Goal: Information Seeking & Learning: Learn about a topic

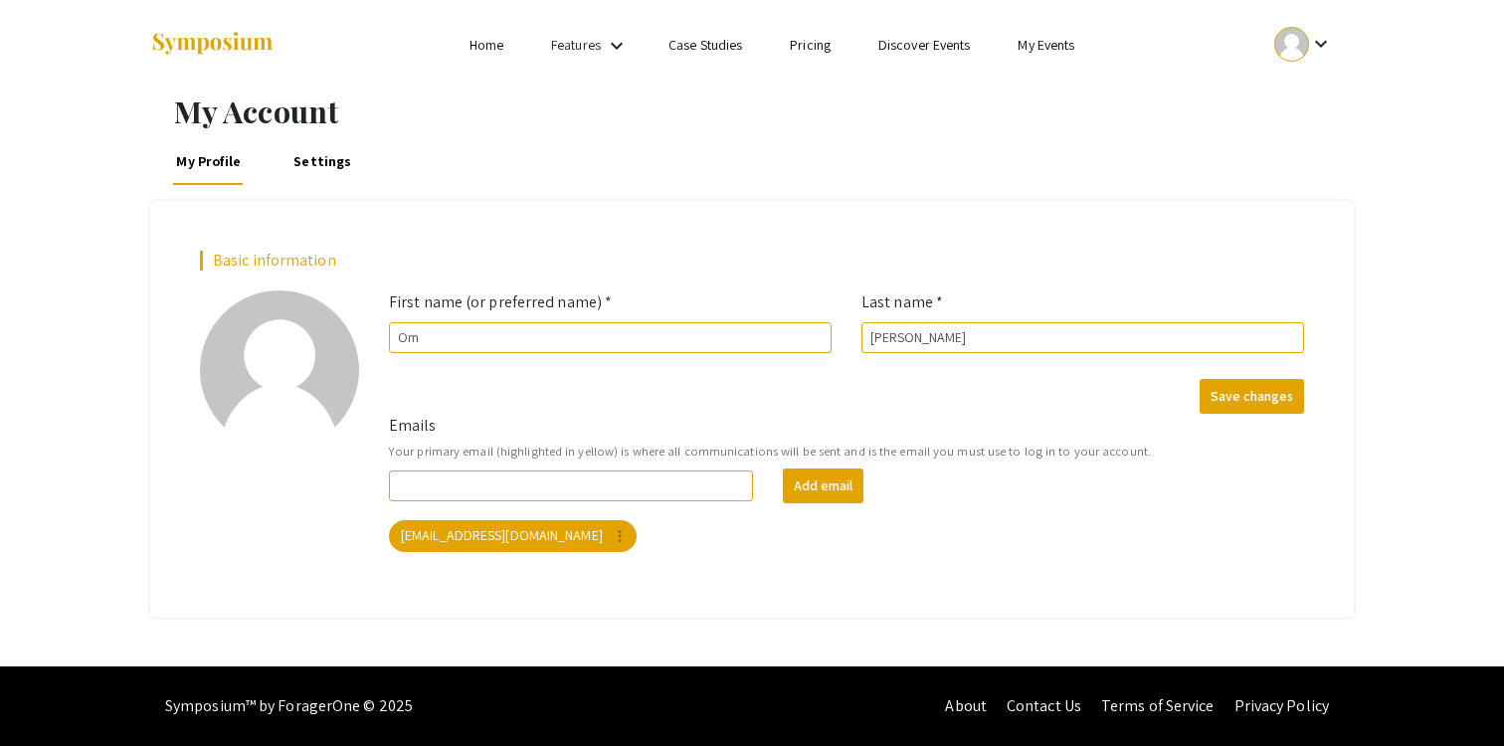
click at [475, 60] on div at bounding box center [348, 45] width 397 height 90
click at [484, 46] on link "Home" at bounding box center [486, 45] width 34 height 18
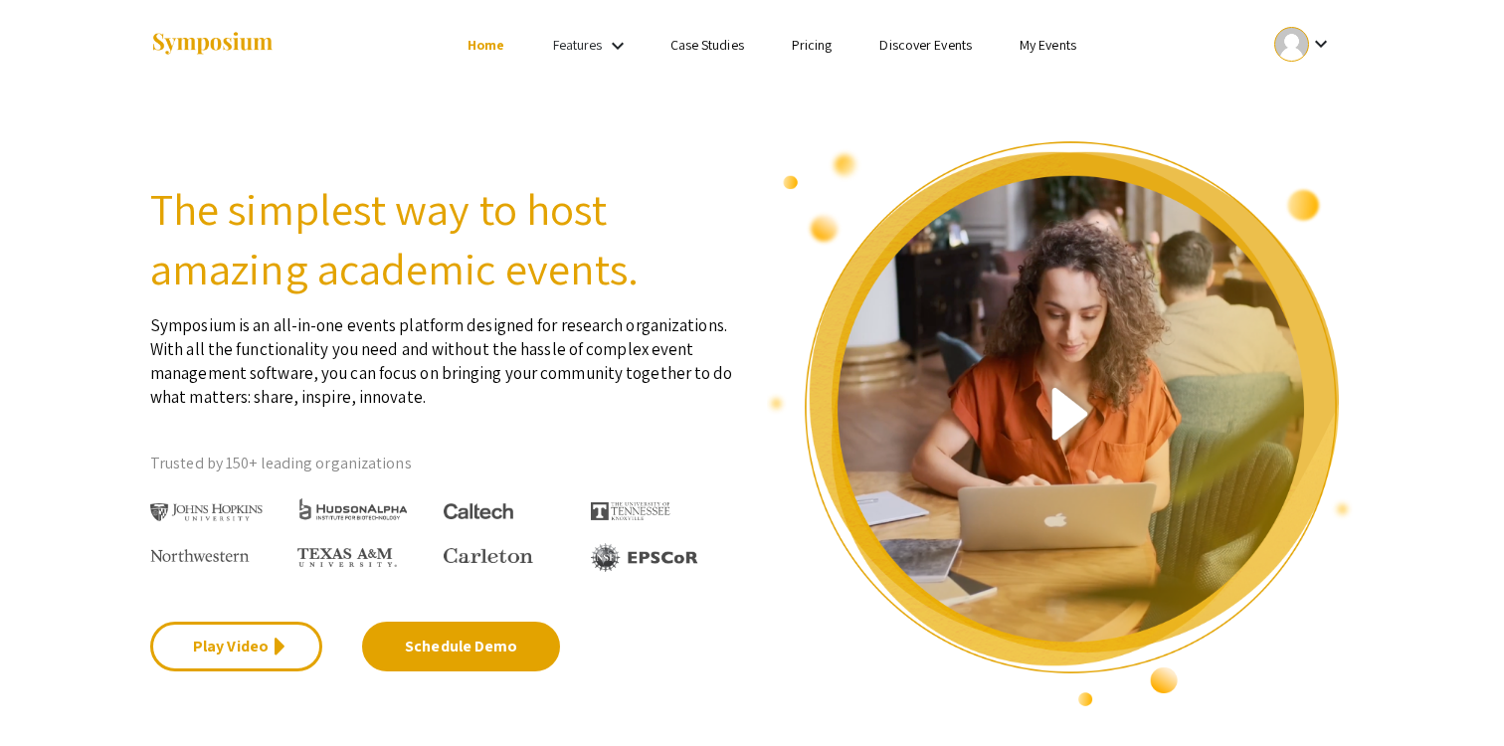
click at [606, 49] on mat-icon "keyboard_arrow_down" at bounding box center [618, 46] width 24 height 24
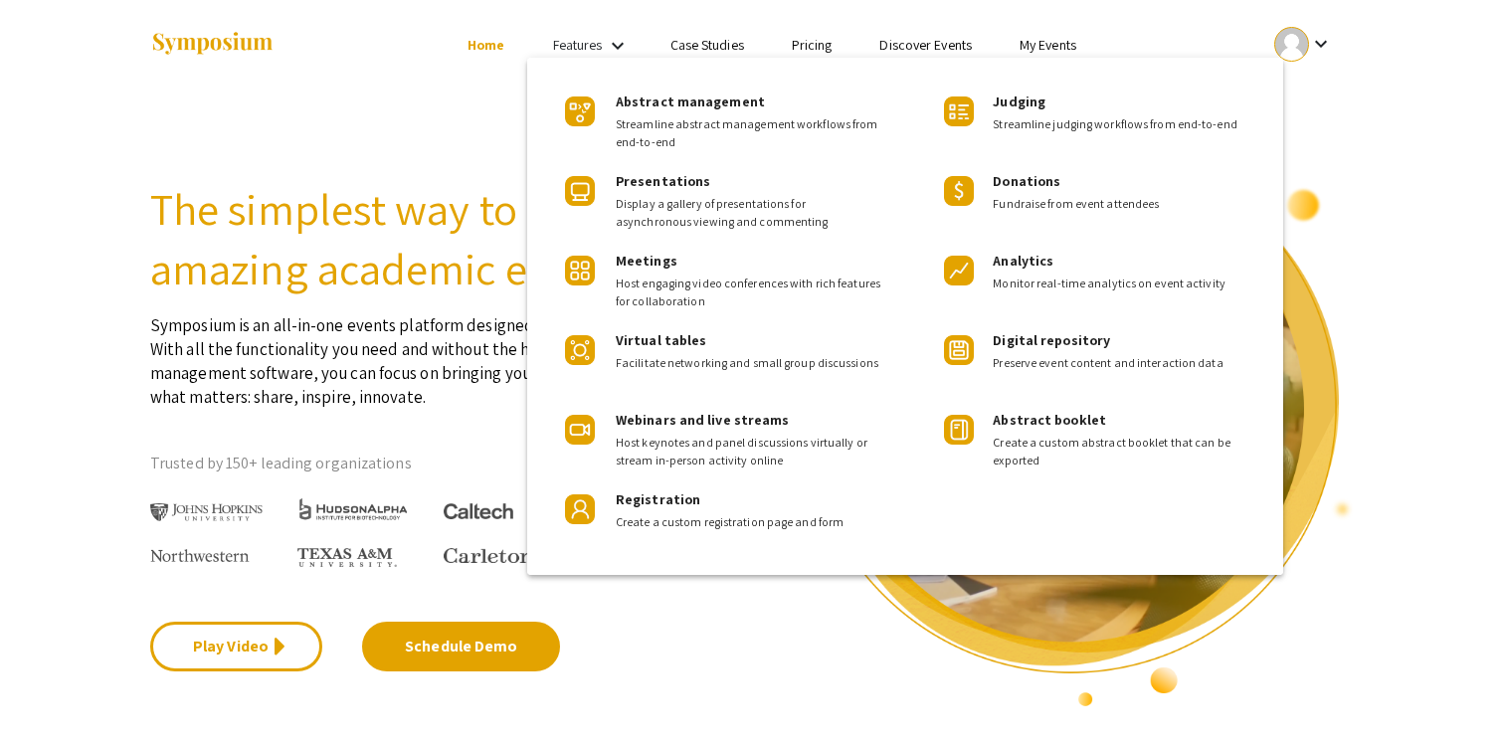
click at [605, 49] on div at bounding box center [752, 373] width 1504 height 746
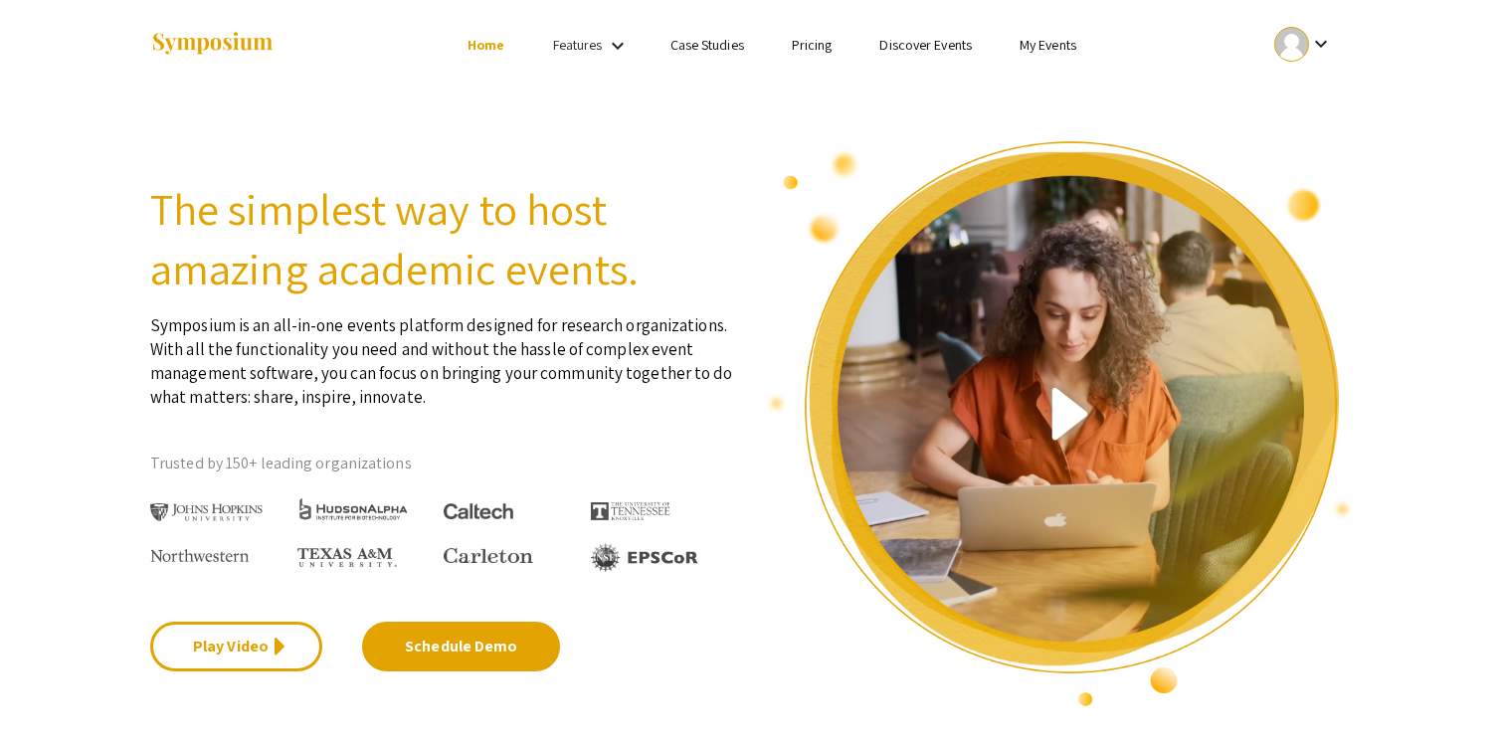
click at [1084, 32] on ul "keyboard_arrow_down" at bounding box center [1155, 45] width 397 height 90
click at [932, 31] on ul "Skip navigation Home Features keyboard_arrow_down Case Studies Pricing Discover…" at bounding box center [751, 45] width 397 height 90
click at [1077, 31] on ul "keyboard_arrow_down" at bounding box center [1155, 45] width 397 height 90
click at [1069, 37] on link "My Events" at bounding box center [1047, 45] width 57 height 18
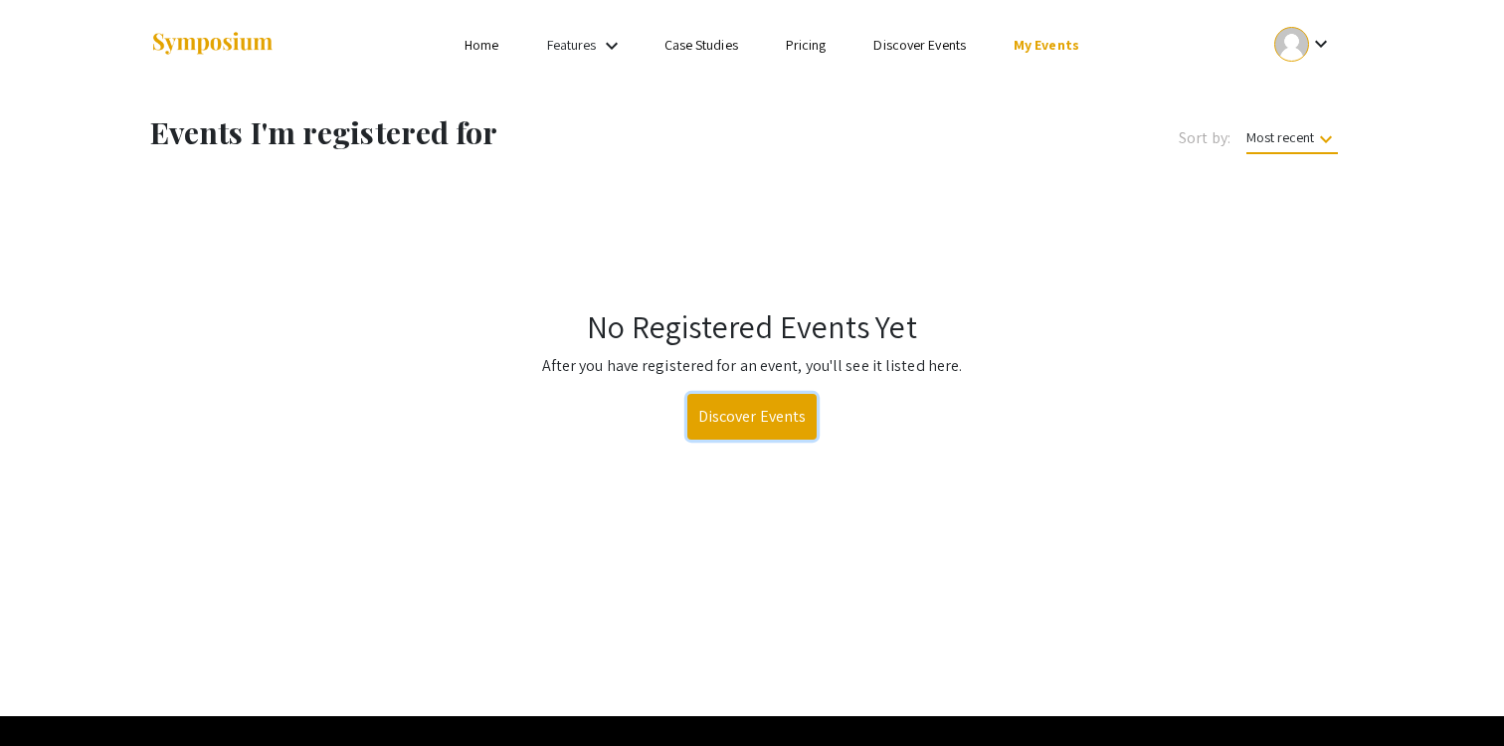
click at [736, 400] on link "Discover Events" at bounding box center [752, 417] width 130 height 46
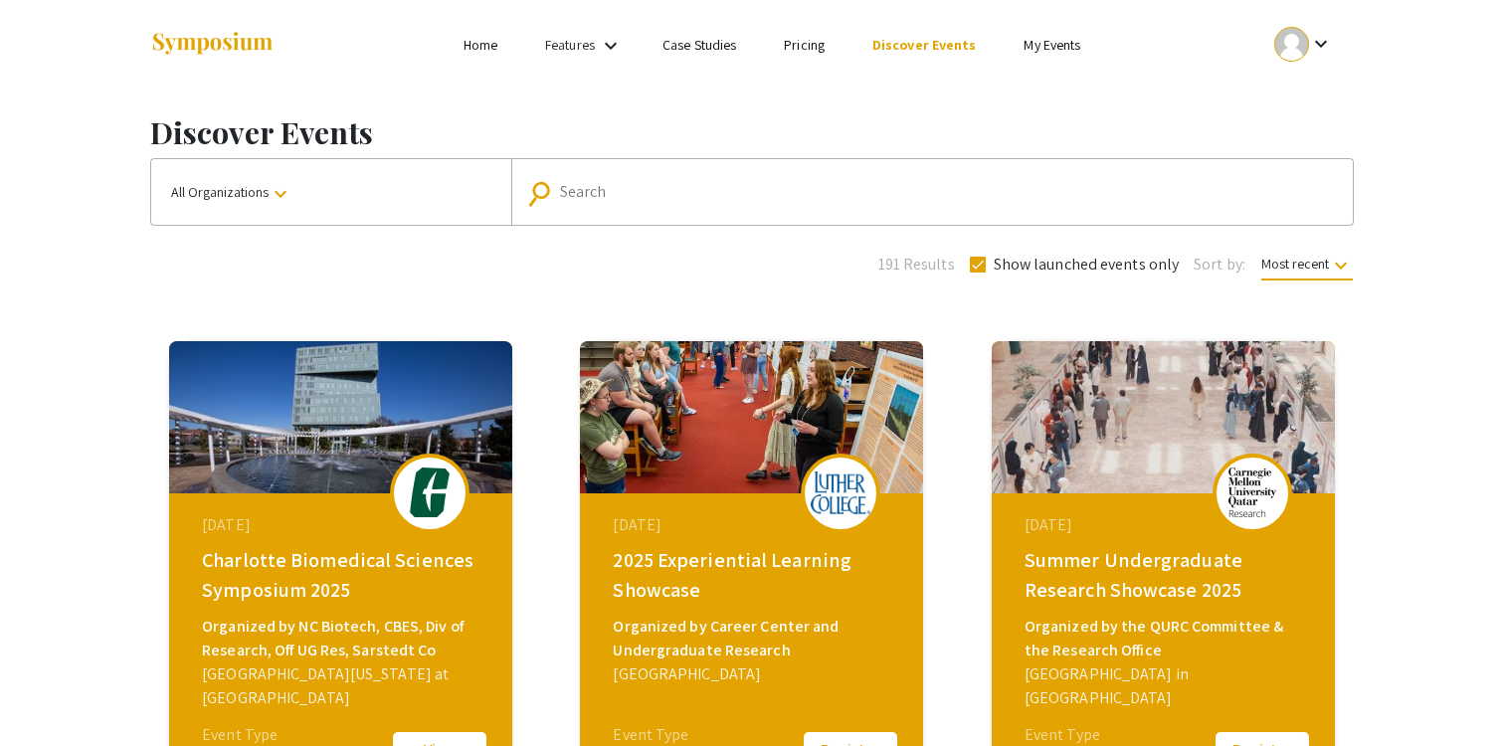
click at [576, 52] on link "Features" at bounding box center [570, 45] width 50 height 18
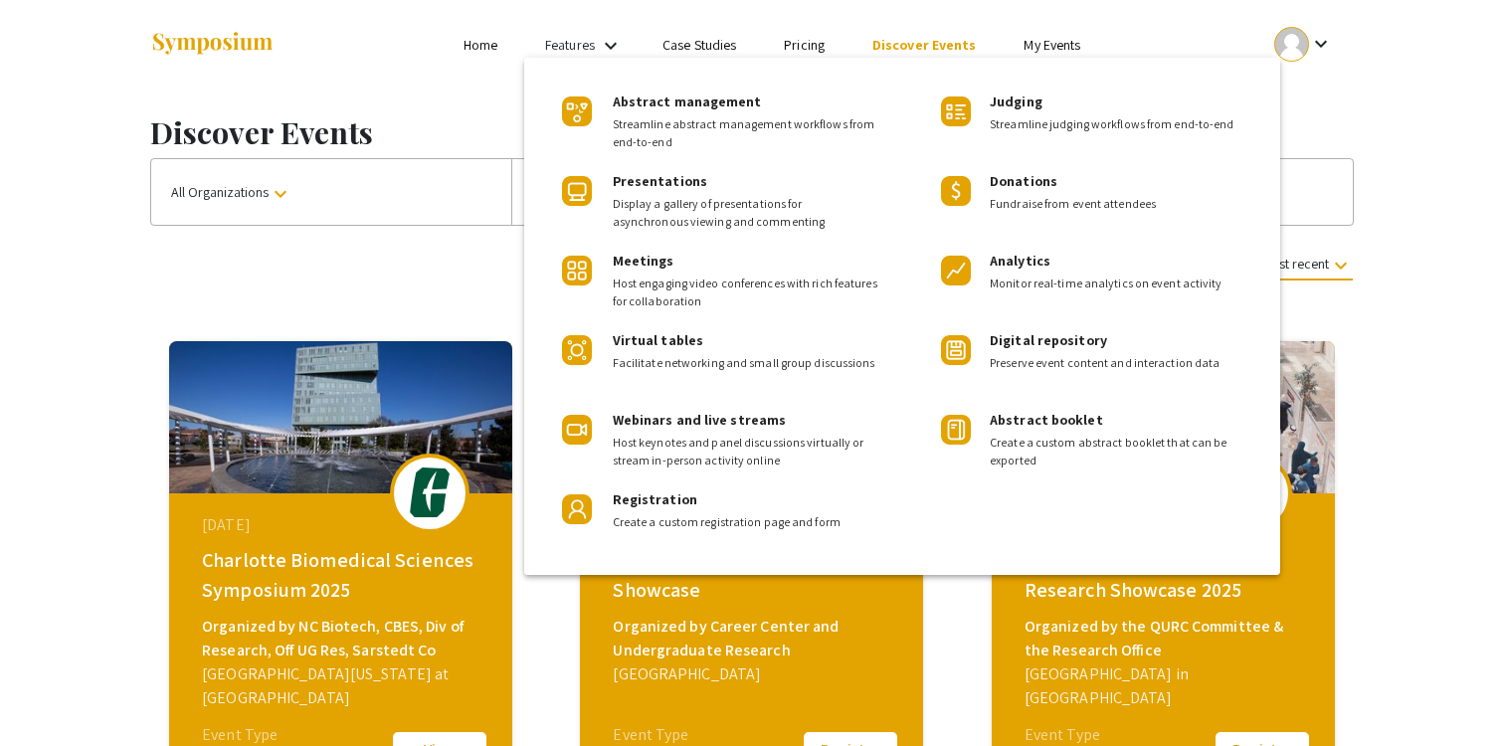
click at [1221, 31] on div at bounding box center [752, 373] width 1504 height 746
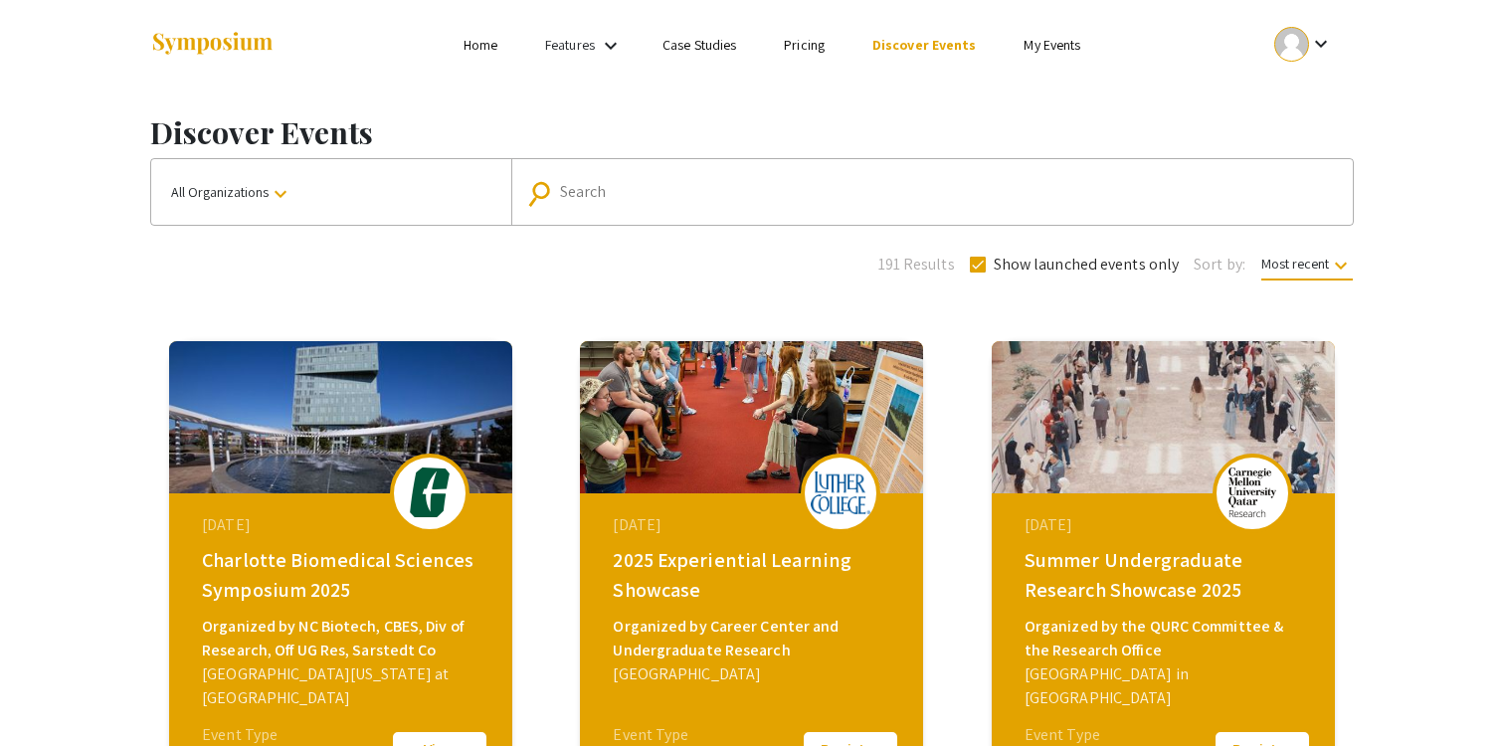
click at [1307, 29] on div "keyboard_arrow_down" at bounding box center [1303, 44] width 69 height 45
click at [1298, 101] on button "My Account" at bounding box center [1314, 99] width 122 height 48
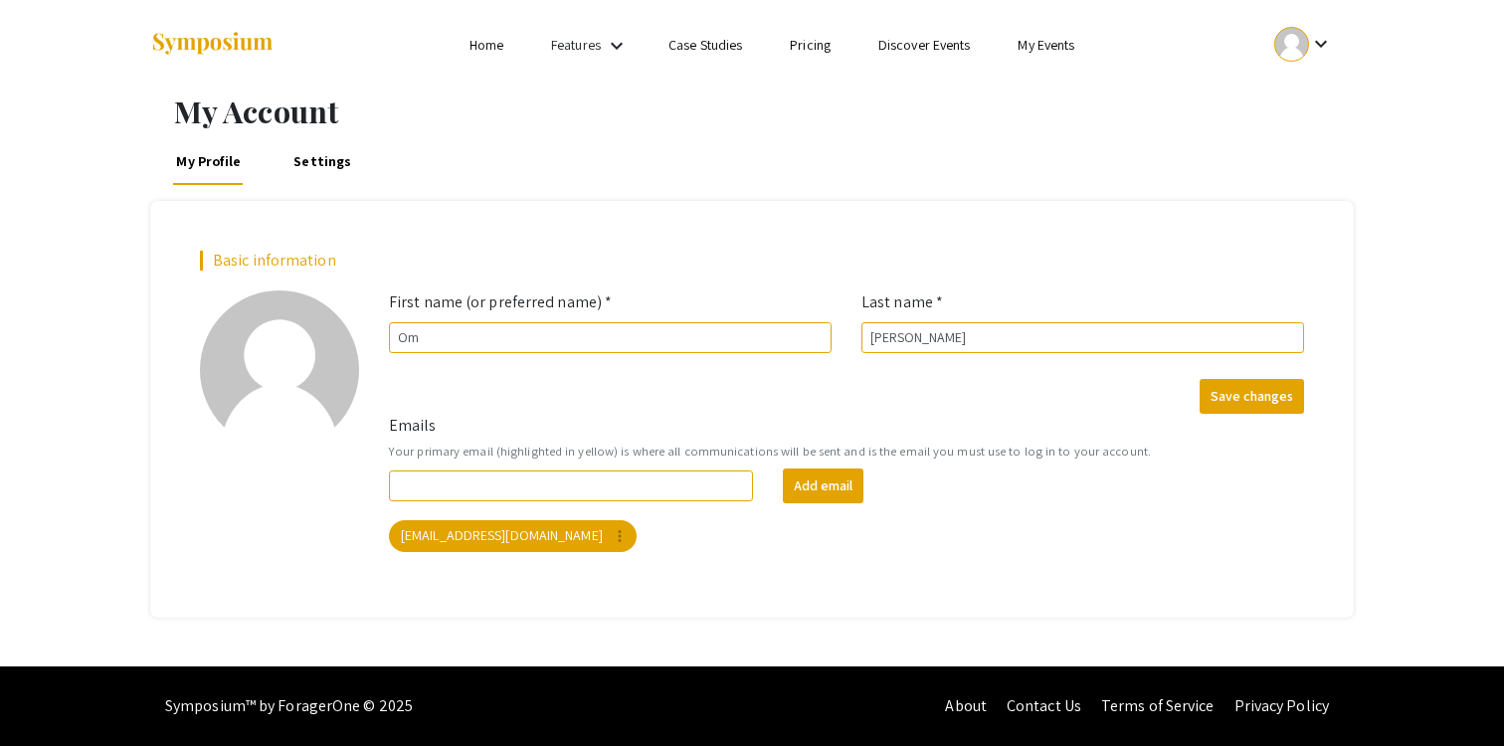
click at [1317, 68] on ul "keyboard_arrow_down" at bounding box center [1155, 45] width 397 height 90
click at [1317, 48] on mat-icon "keyboard_arrow_down" at bounding box center [1321, 44] width 24 height 24
click at [1304, 156] on button "My Submissions" at bounding box center [1314, 146] width 122 height 48
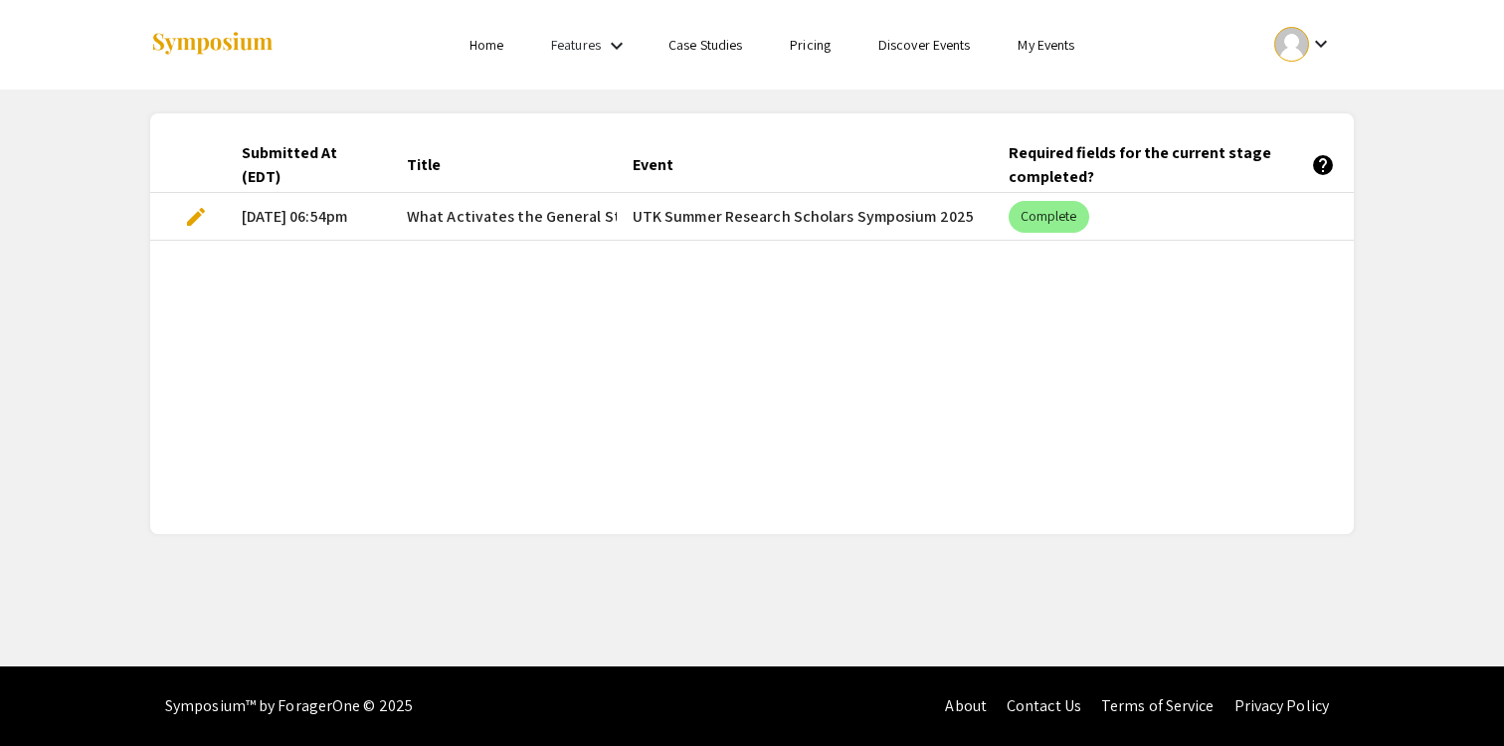
click at [456, 217] on span "What Activates the General Stress Response Pathway in [GEOGRAPHIC_DATA] brasile…" at bounding box center [719, 217] width 625 height 24
click at [902, 57] on ul "Skip navigation Home Features keyboard_arrow_down Case Studies Pricing Discover…" at bounding box center [751, 45] width 397 height 90
click at [901, 48] on link "Discover Events" at bounding box center [924, 45] width 92 height 18
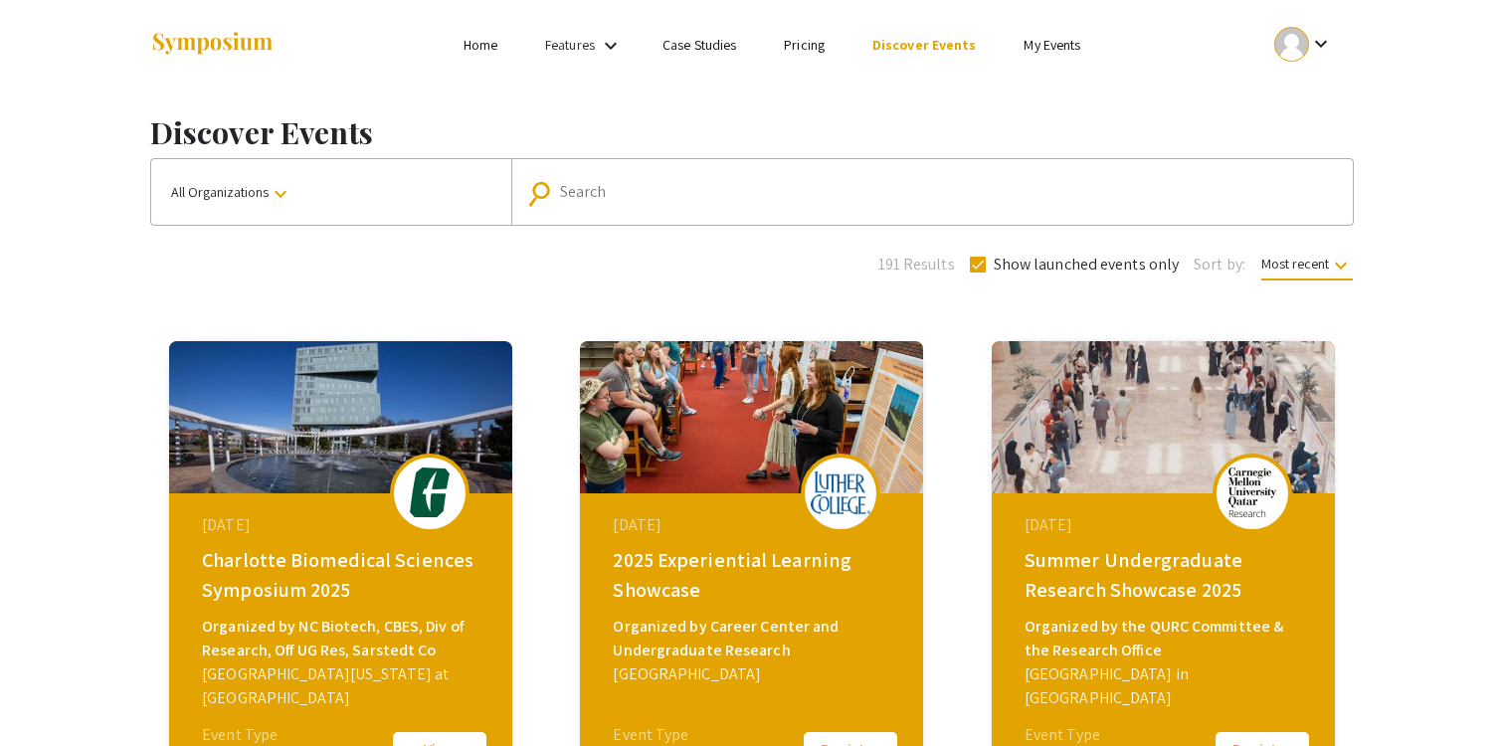
click at [626, 185] on input "Search" at bounding box center [943, 192] width 766 height 18
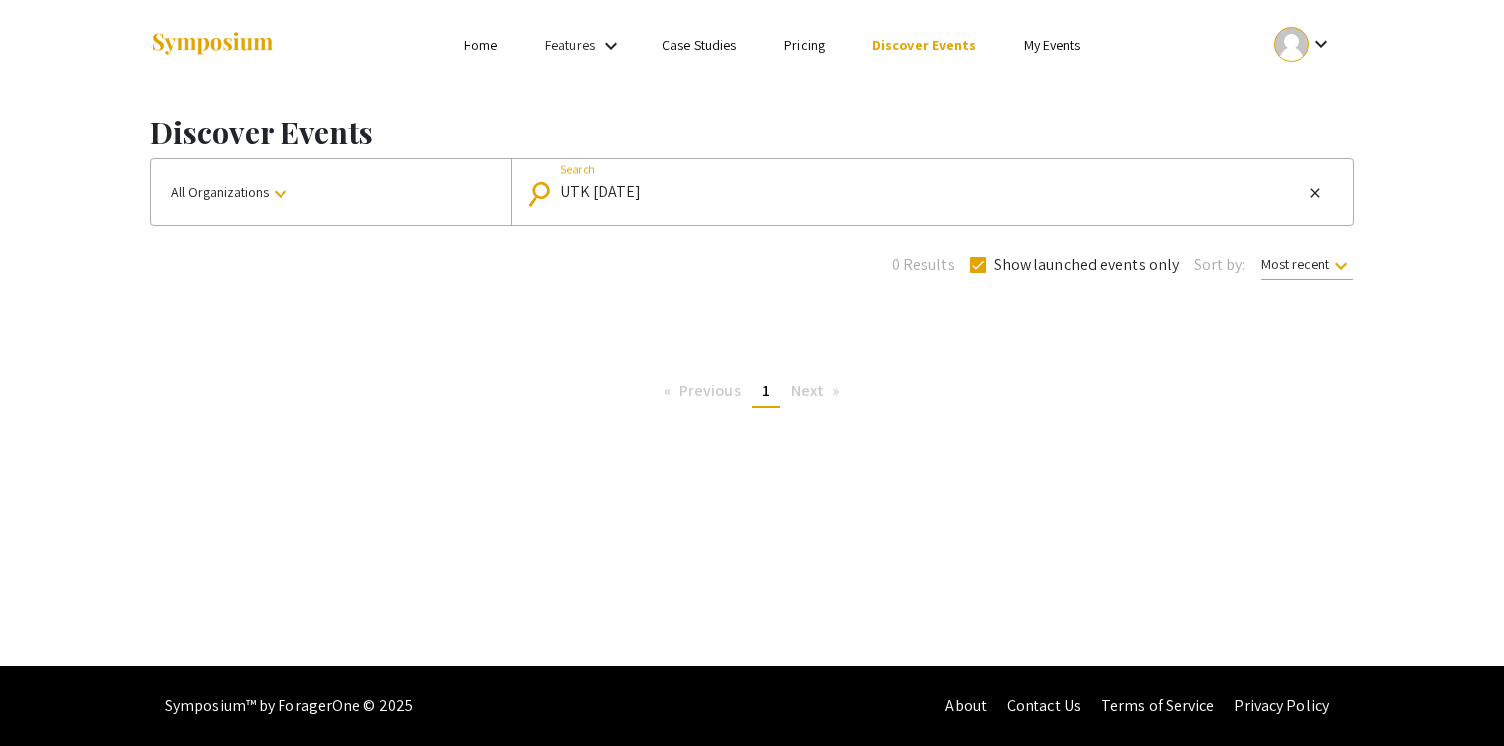
drag, startPoint x: 590, startPoint y: 192, endPoint x: 829, endPoint y: 206, distance: 239.1
click at [829, 206] on div "UTK [DATE] Search" at bounding box center [931, 192] width 742 height 32
type input "UTK"
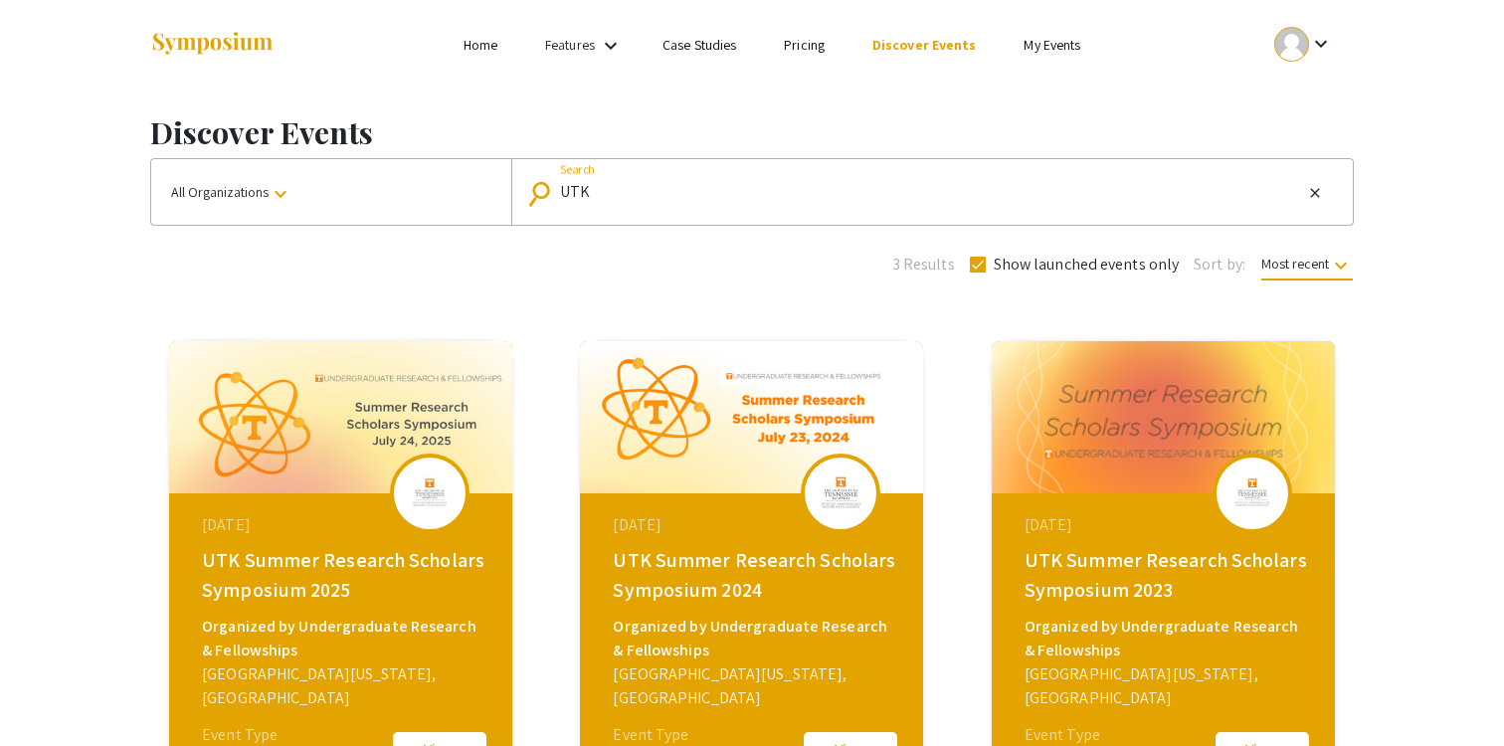
click at [794, 47] on link "Pricing" at bounding box center [804, 45] width 41 height 18
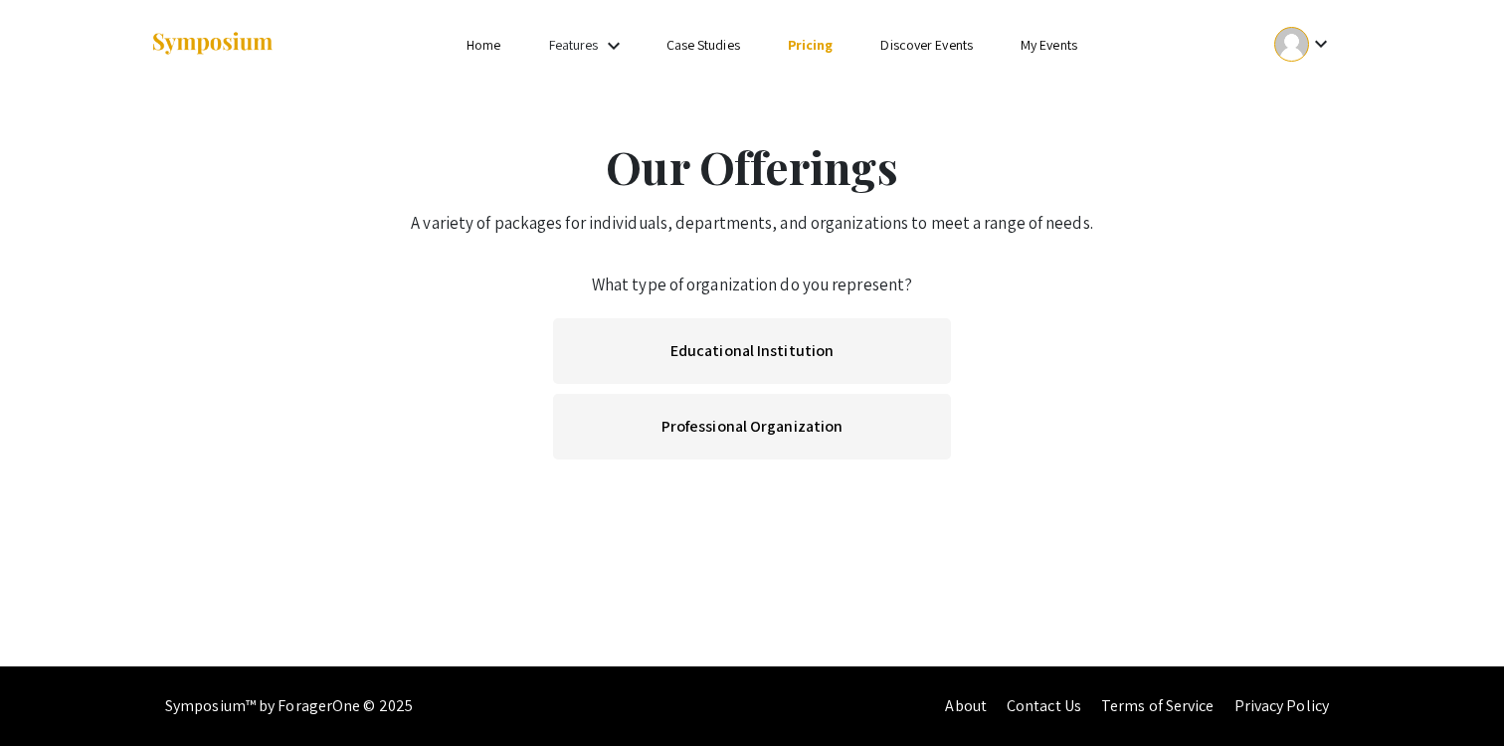
click at [690, 58] on ul "Skip navigation Home Features keyboard_arrow_down Case Studies Pricing Discover…" at bounding box center [751, 45] width 397 height 90
click at [606, 53] on mat-icon "keyboard_arrow_down" at bounding box center [614, 46] width 24 height 24
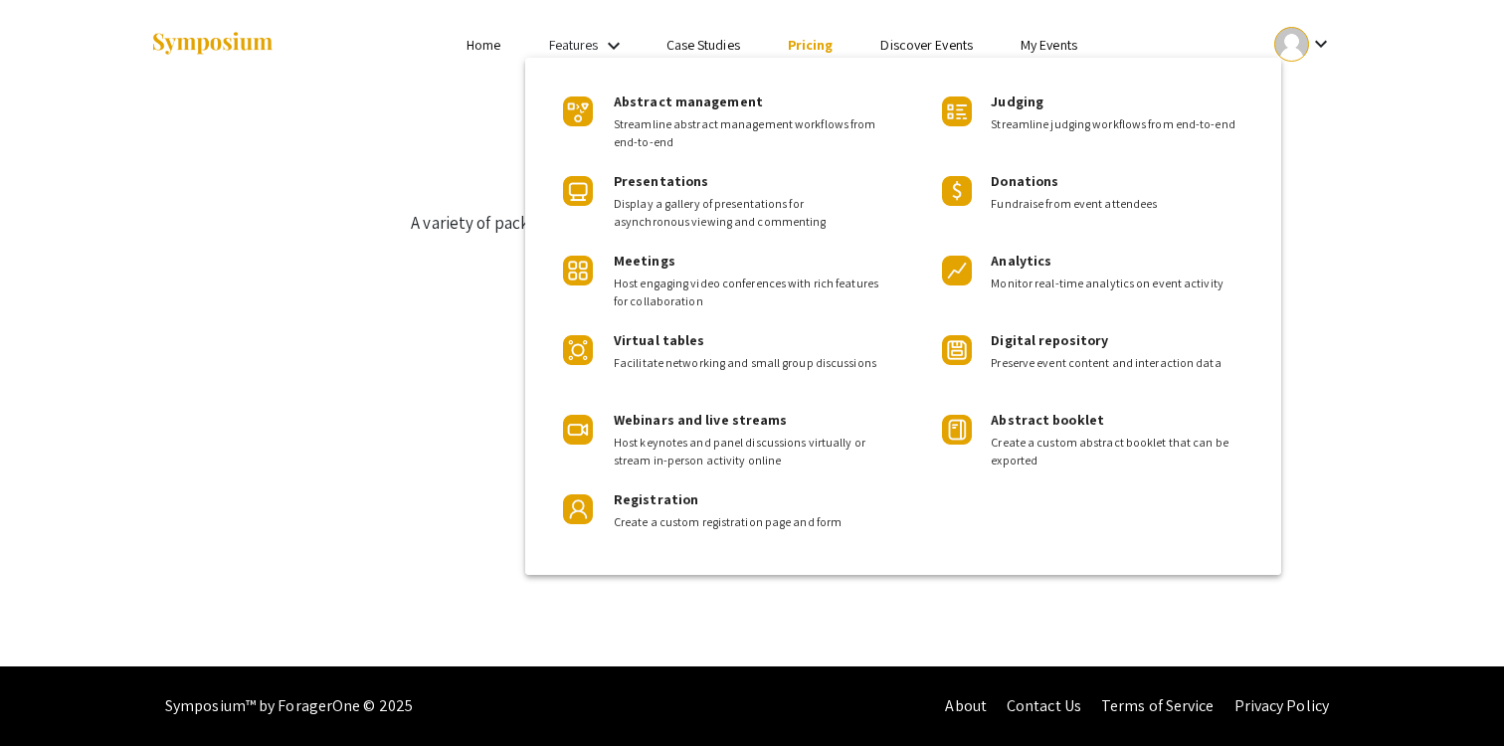
click at [432, 48] on div at bounding box center [752, 373] width 1504 height 746
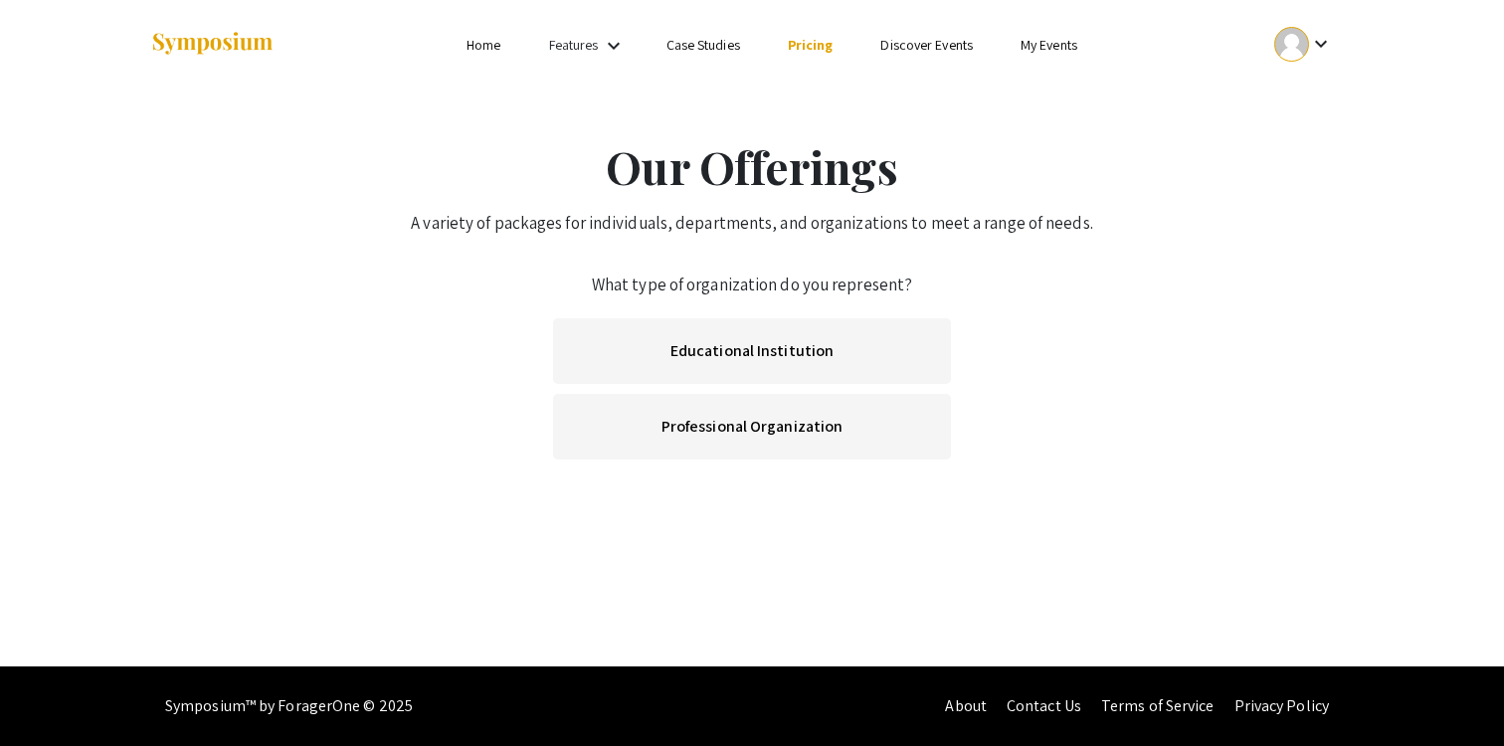
click at [482, 47] on link "Home" at bounding box center [483, 45] width 34 height 18
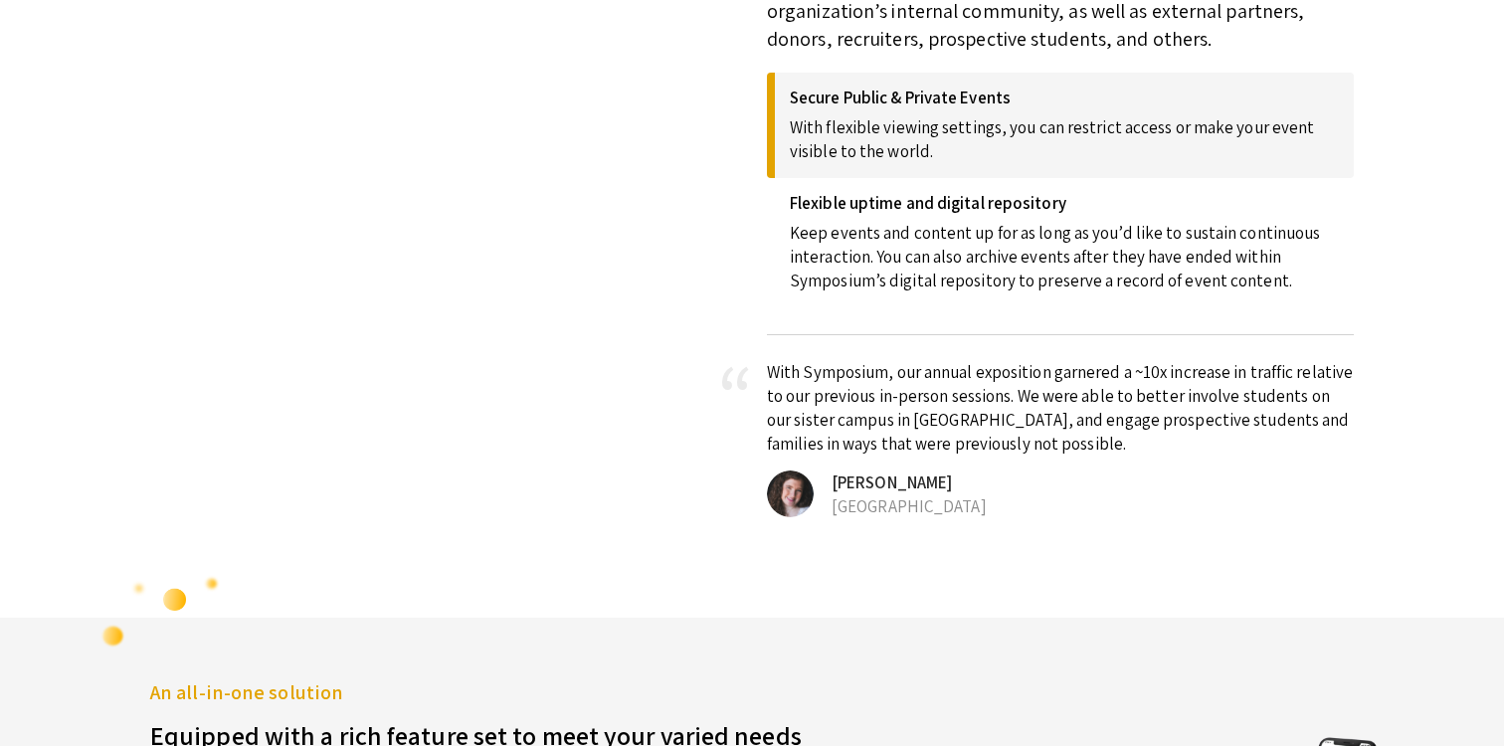
scroll to position [2735, 0]
